Goal: Transaction & Acquisition: Book appointment/travel/reservation

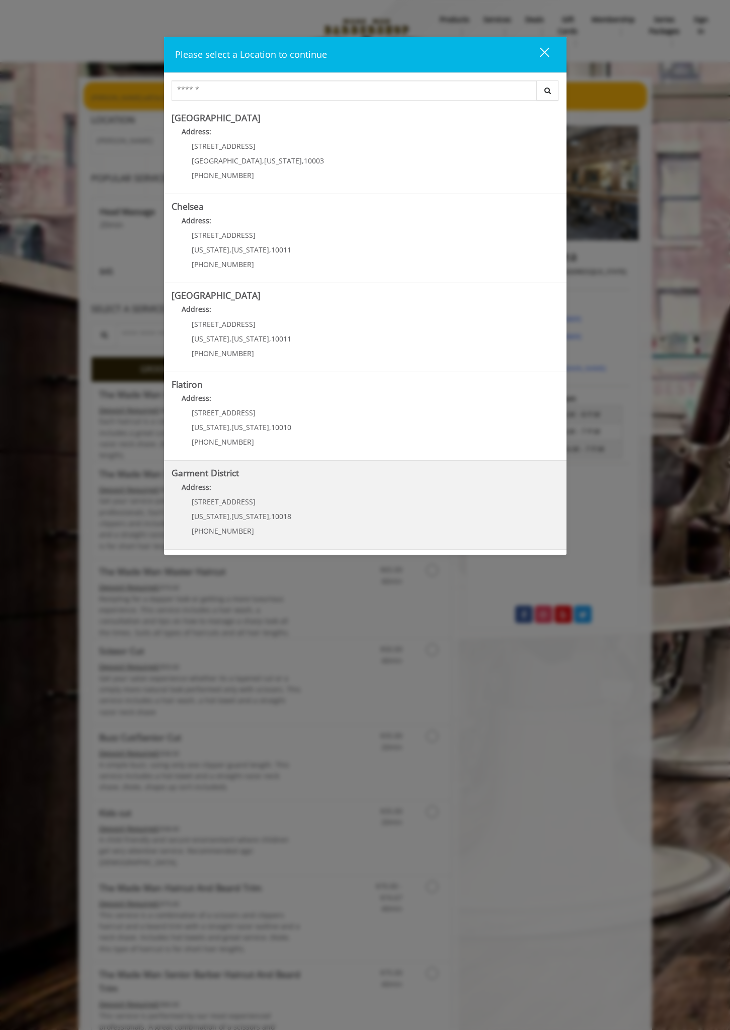
click at [277, 493] on District "Address:" at bounding box center [365, 490] width 387 height 16
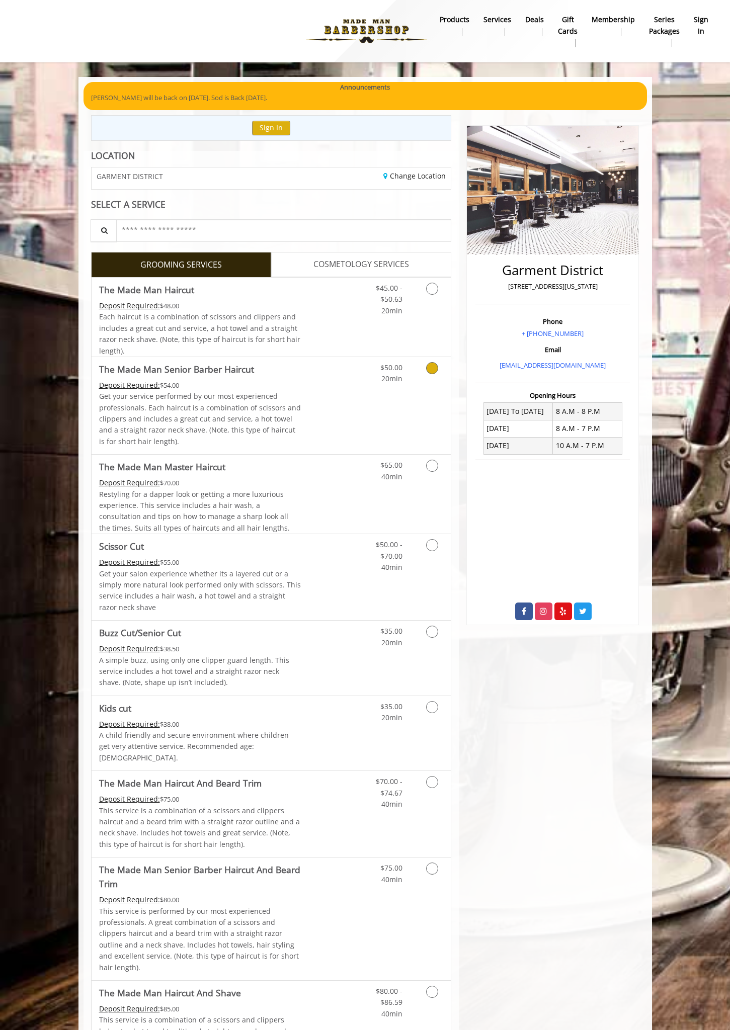
click at [300, 408] on p "Get your service performed by our most experienced professionals. Each haircut …" at bounding box center [200, 419] width 202 height 56
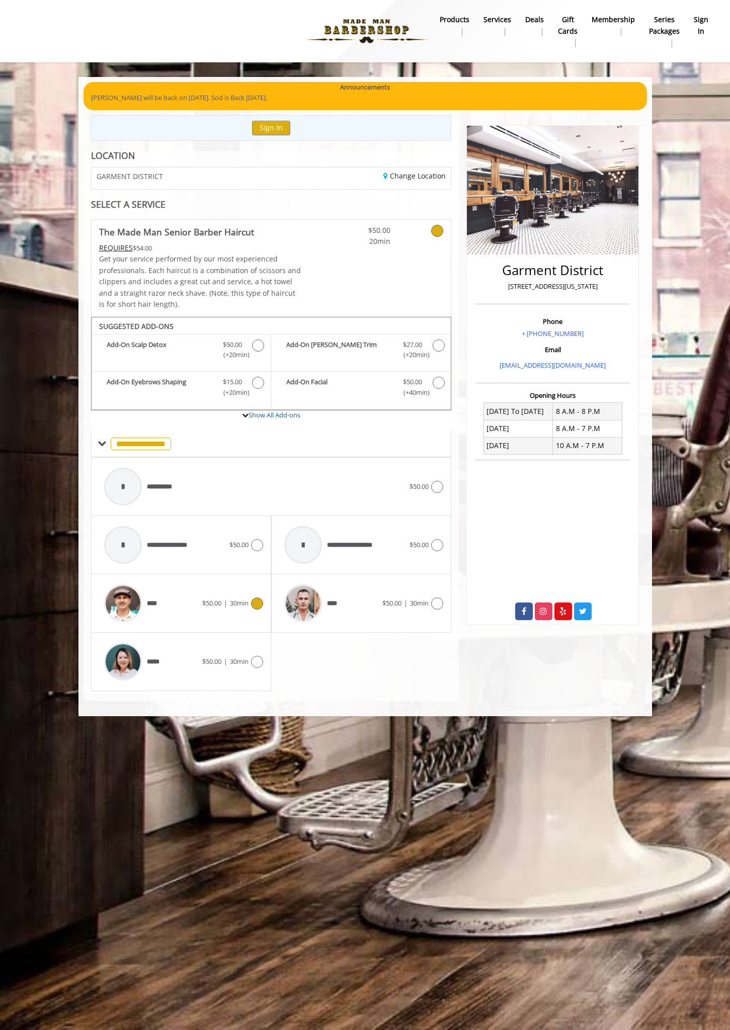
click at [243, 614] on div "**** $50.00 | 30min" at bounding box center [181, 603] width 164 height 48
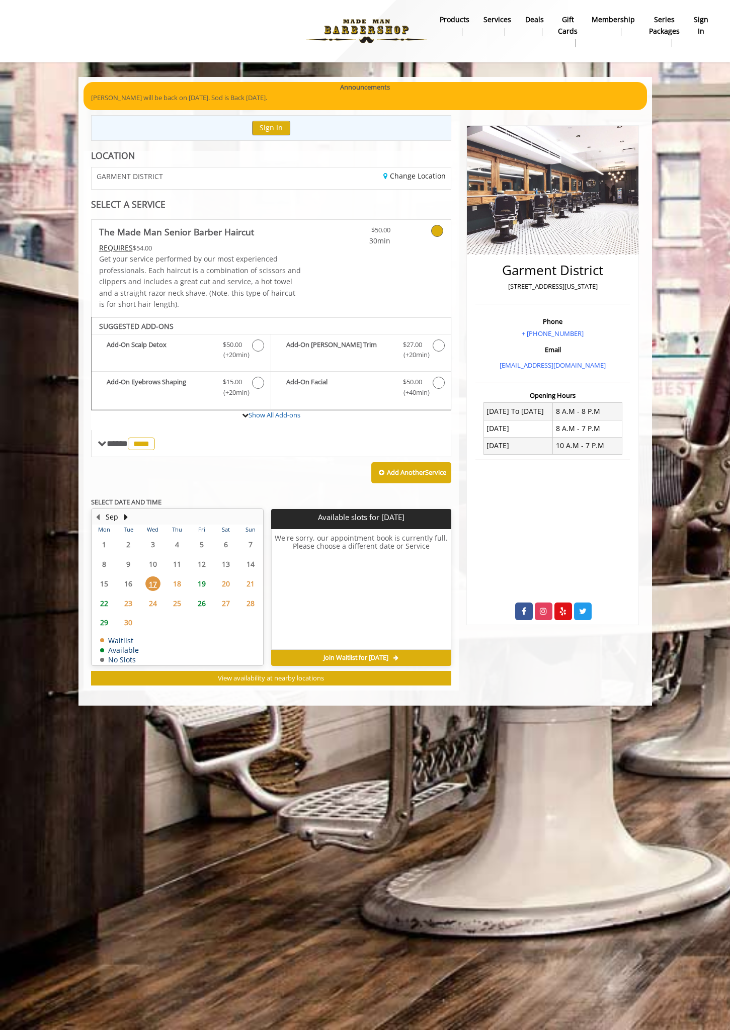
click at [204, 586] on span "19" at bounding box center [201, 583] width 15 height 15
click at [105, 606] on span "22" at bounding box center [104, 603] width 15 height 15
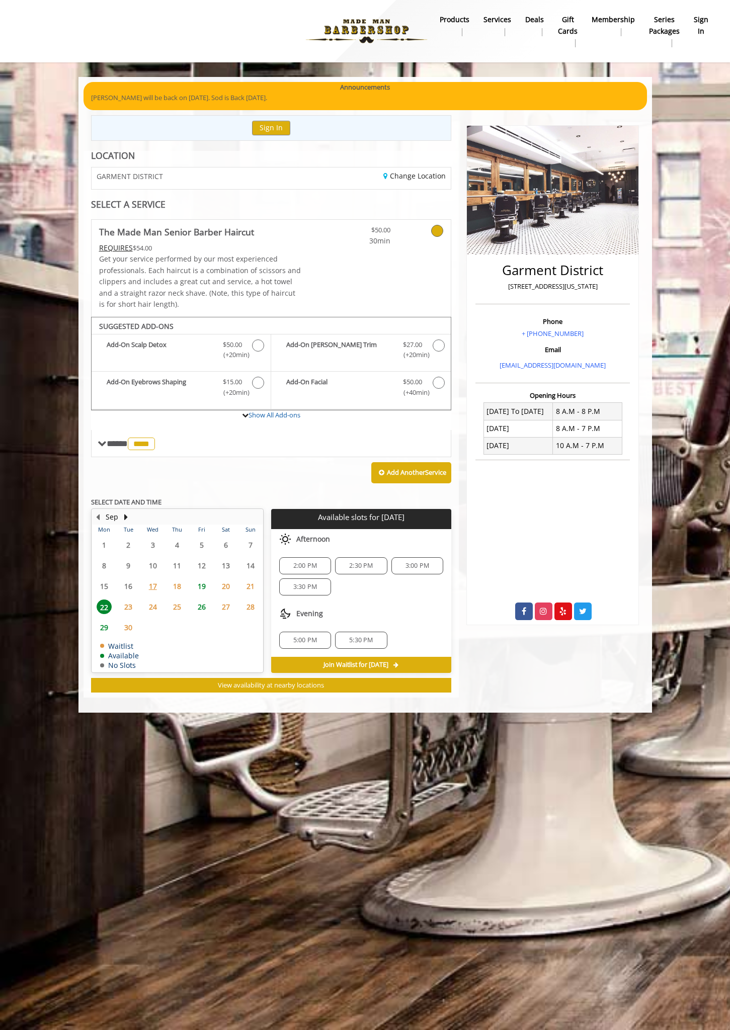
click at [301, 565] on span "2:00 PM" at bounding box center [305, 566] width 24 height 8
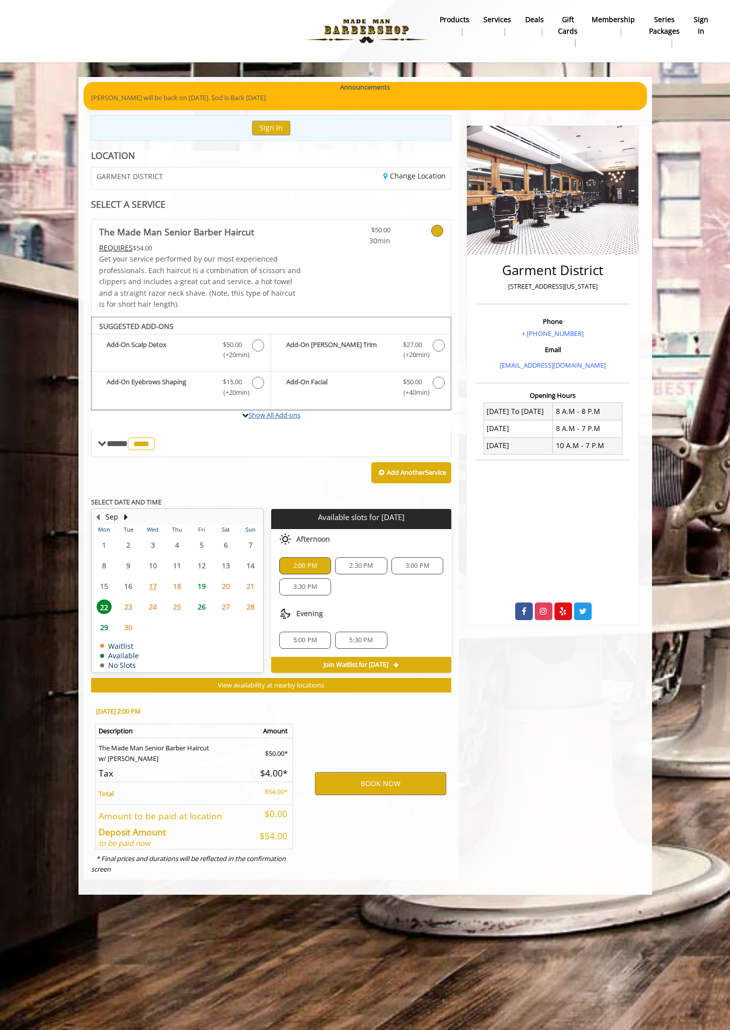
click at [284, 417] on link "Show All Add-ons" at bounding box center [274, 414] width 52 height 9
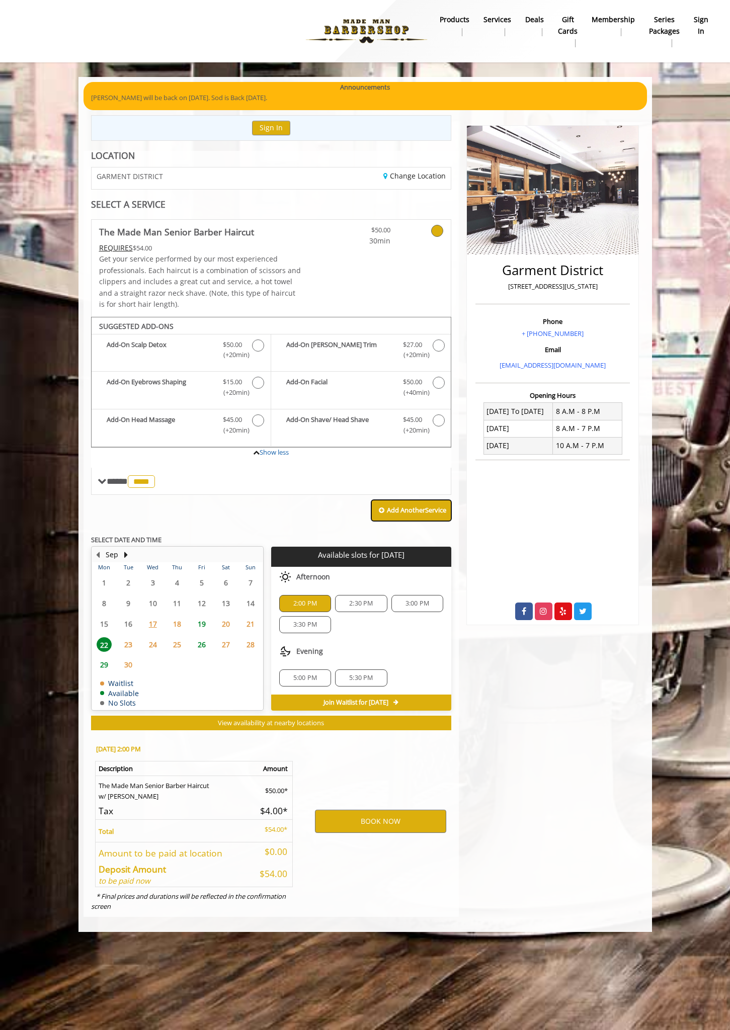
click at [400, 512] on b "Add Another Service" at bounding box center [416, 509] width 59 height 9
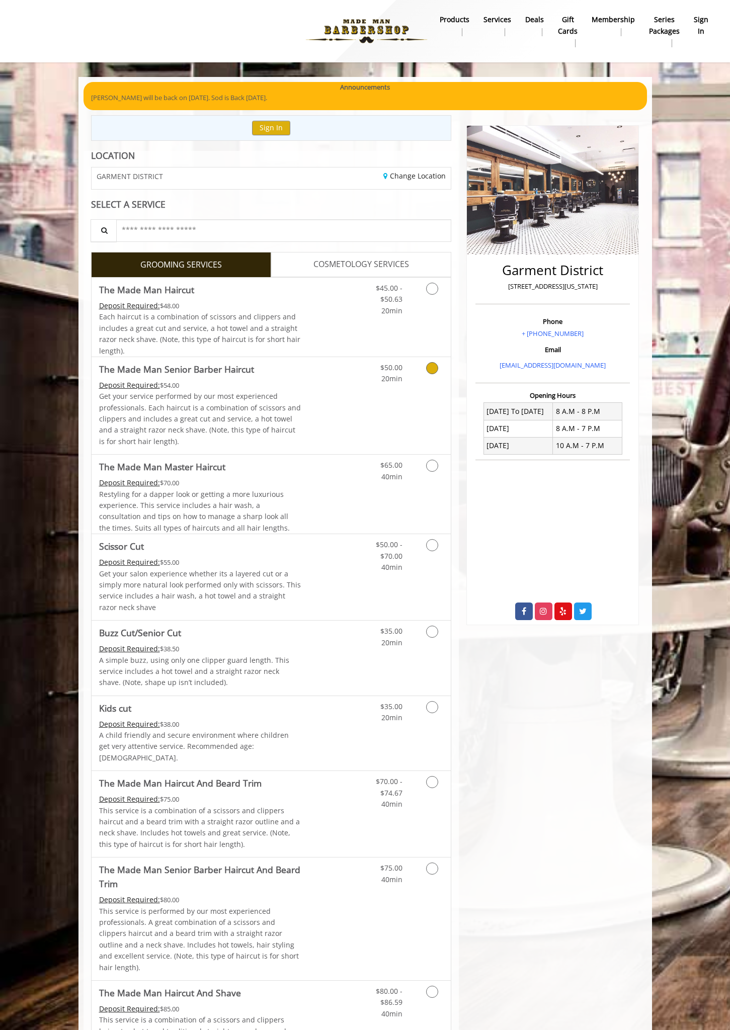
click at [328, 270] on span "COSMETOLOGY SERVICES" at bounding box center [361, 264] width 96 height 13
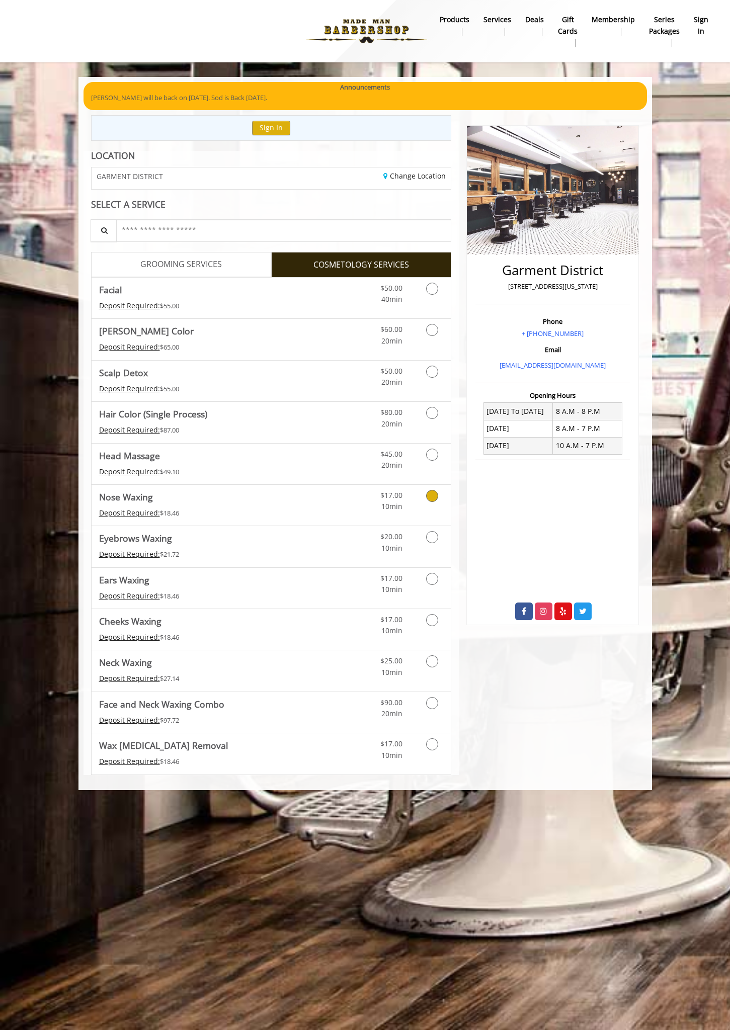
click at [299, 502] on span "Nose Waxing" at bounding box center [200, 497] width 202 height 14
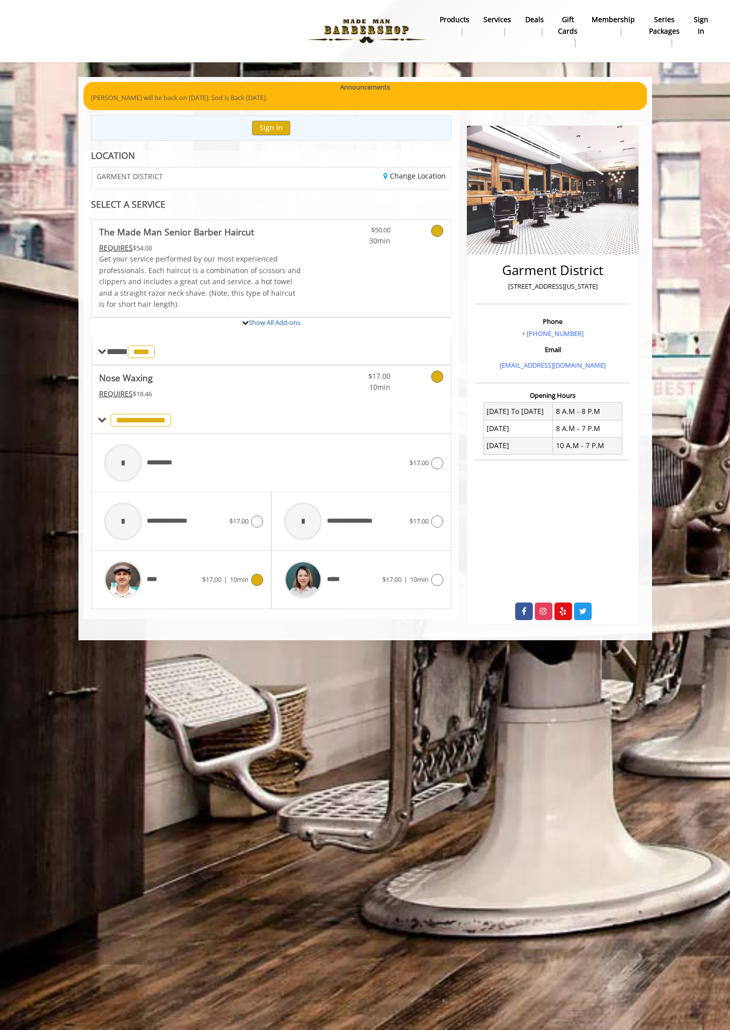
click at [213, 566] on div "**** $17.00 | 10min" at bounding box center [181, 580] width 164 height 48
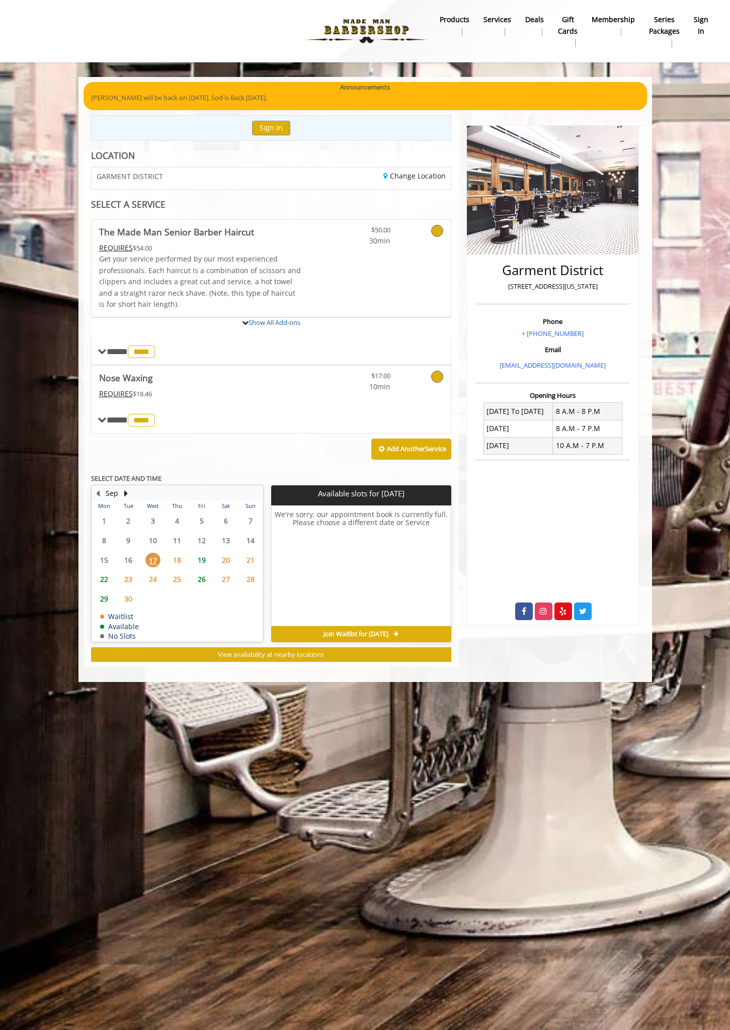
click at [105, 578] on span "22" at bounding box center [104, 579] width 15 height 15
click at [302, 542] on span "2:00 PM" at bounding box center [305, 542] width 24 height 8
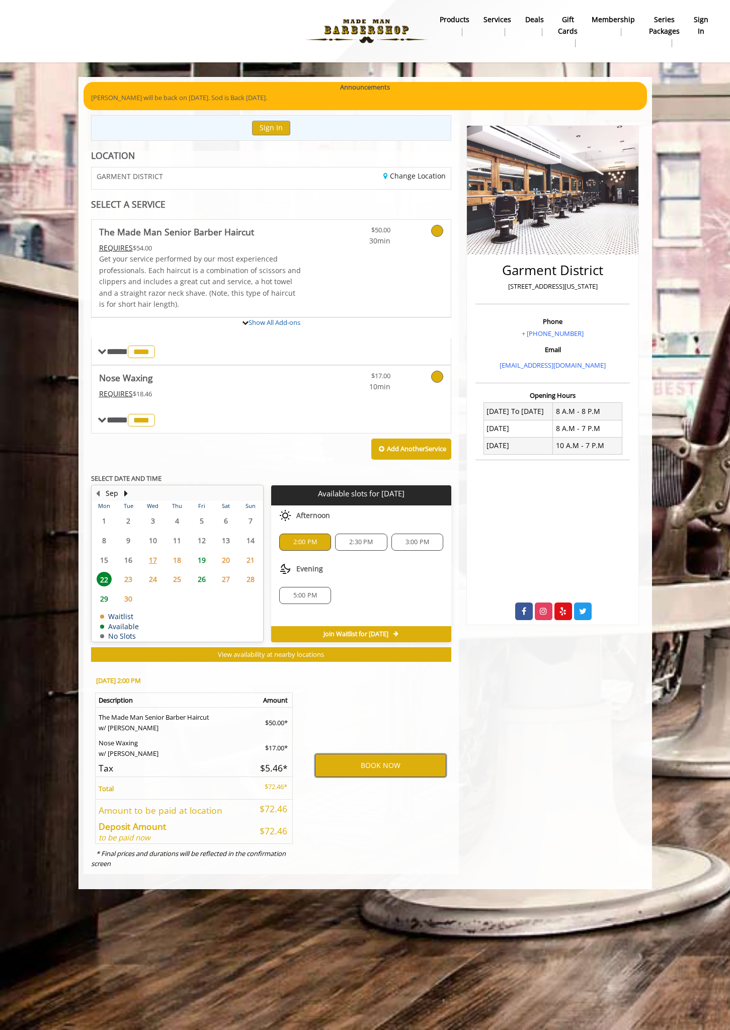
click at [379, 768] on button "BOOK NOW" at bounding box center [380, 765] width 131 height 23
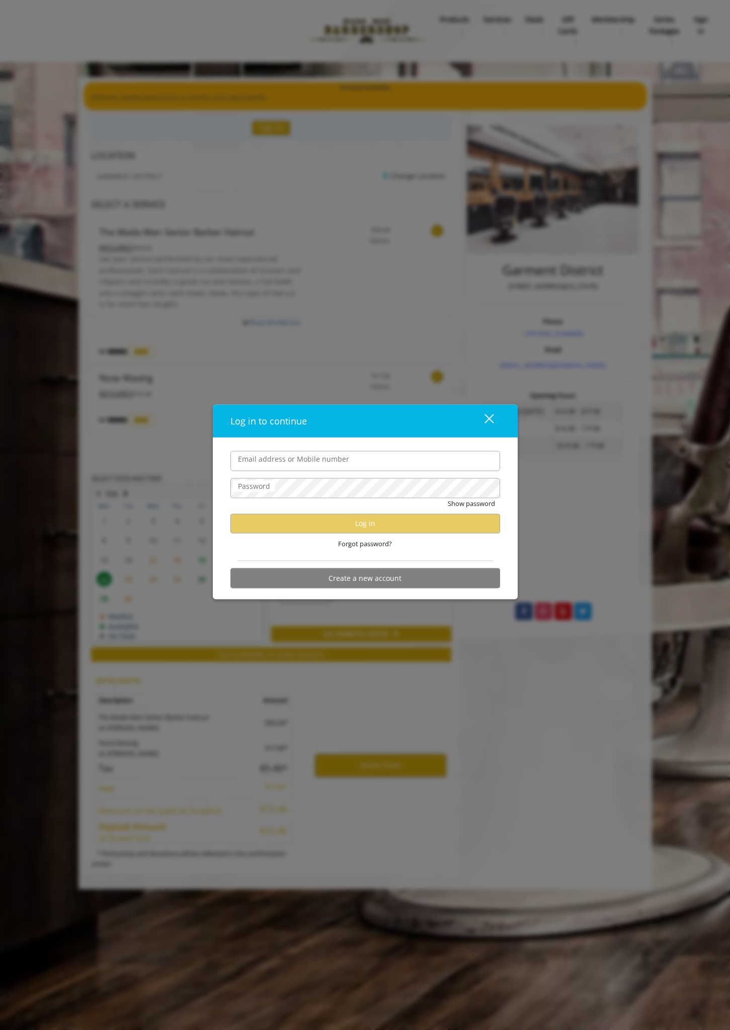
type input "**********"
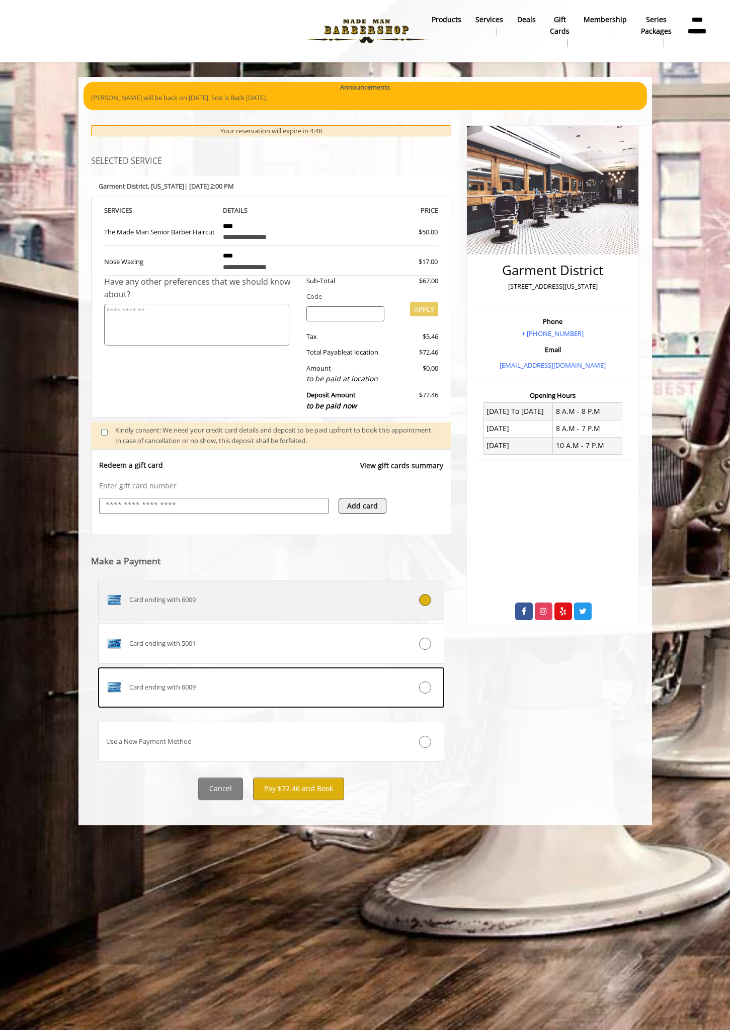
click at [239, 592] on div "Card ending with 6009" at bounding box center [243, 600] width 288 height 16
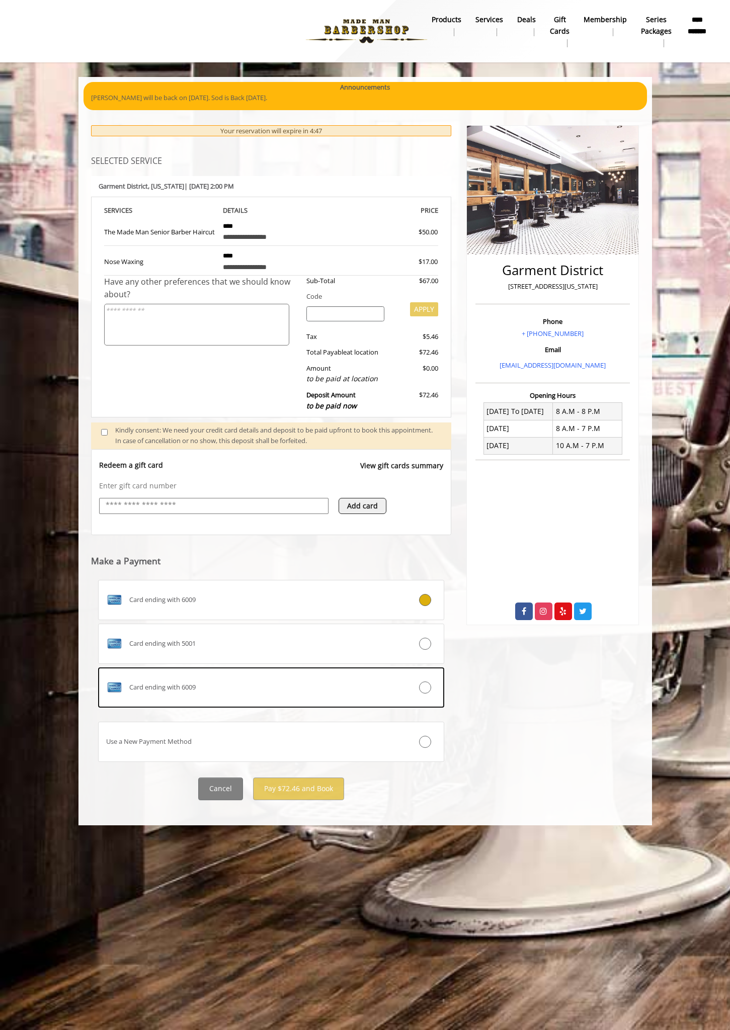
click at [239, 592] on div "Card ending with 6009" at bounding box center [243, 600] width 288 height 16
click at [298, 792] on button "Pay $72.46 and Book" at bounding box center [298, 789] width 91 height 23
